Goal: Task Accomplishment & Management: Manage account settings

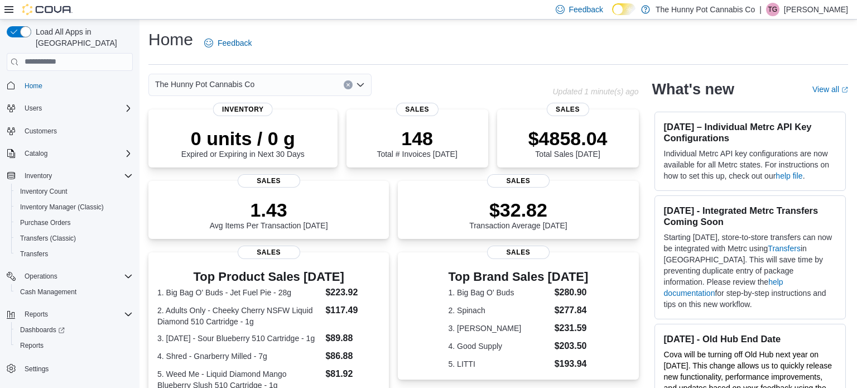
click at [836, 6] on p "[PERSON_NAME]" at bounding box center [816, 9] width 64 height 13
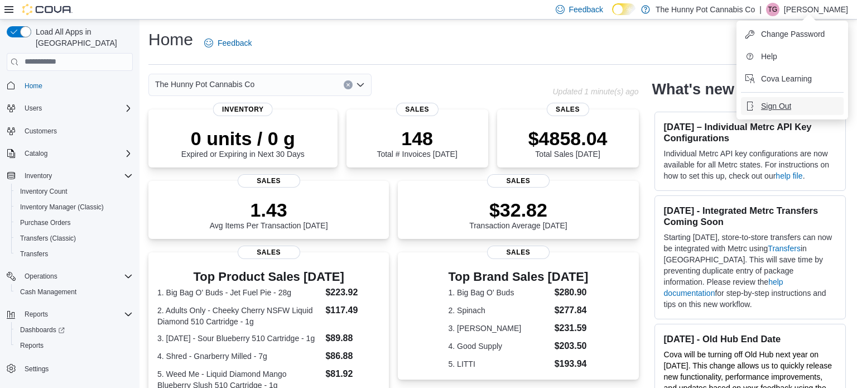
click at [781, 100] on span "Sign Out" at bounding box center [776, 105] width 30 height 11
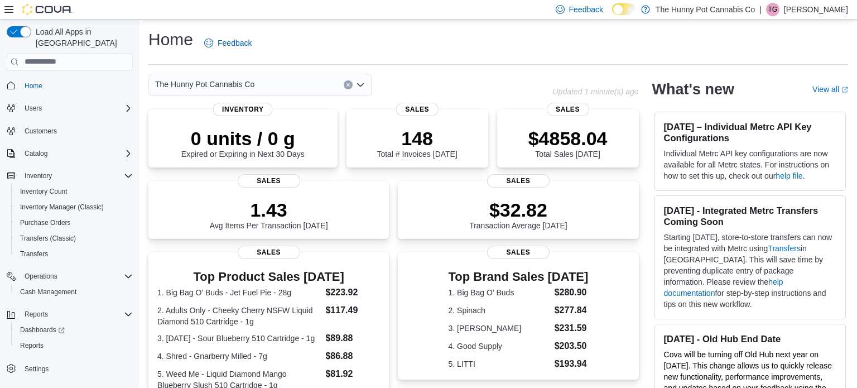
click at [804, 13] on p "[PERSON_NAME]" at bounding box center [816, 9] width 64 height 13
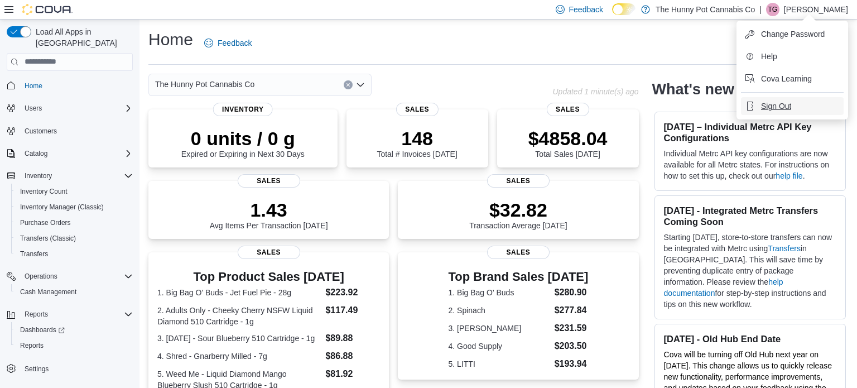
click at [773, 105] on span "Sign Out" at bounding box center [776, 105] width 30 height 11
